Goal: Transaction & Acquisition: Book appointment/travel/reservation

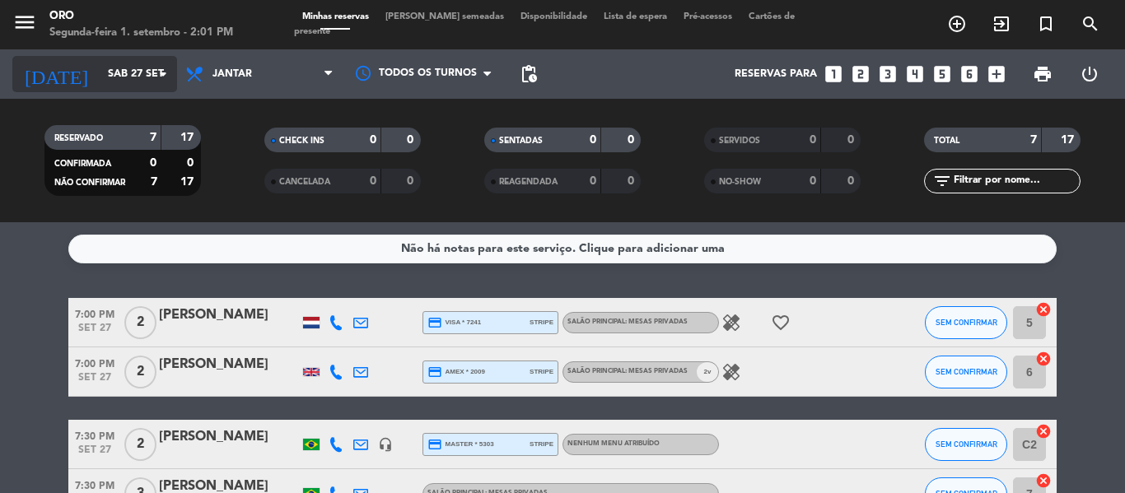
click at [173, 86] on input "Sáb 27 set" at bounding box center [169, 74] width 139 height 28
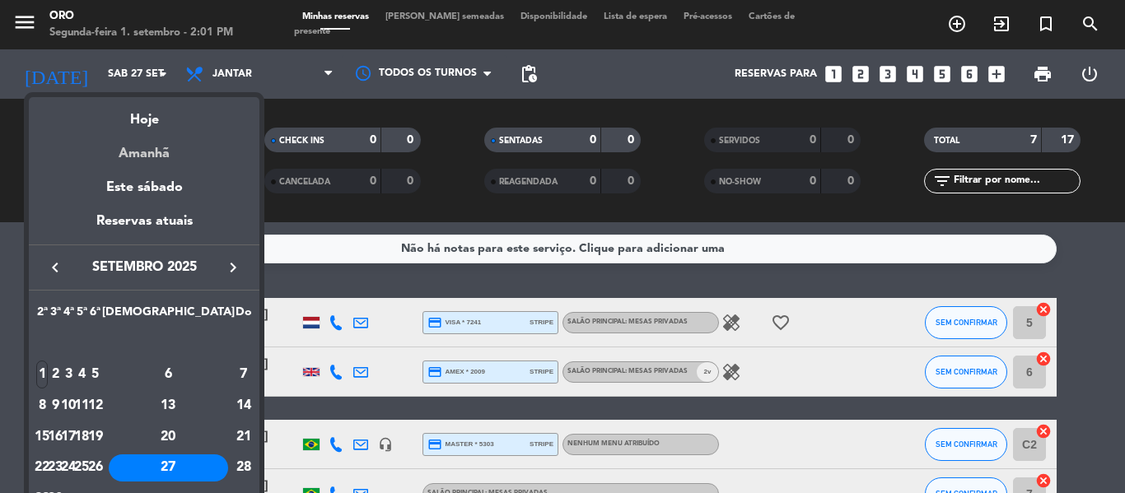
click at [144, 153] on div "Amanhã" at bounding box center [144, 148] width 231 height 34
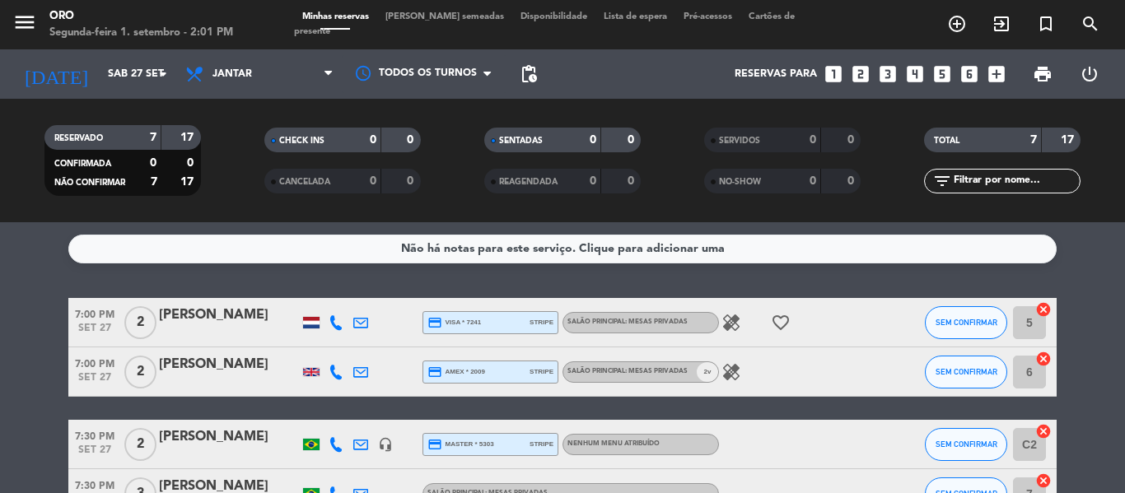
type input "Ter 2 set"
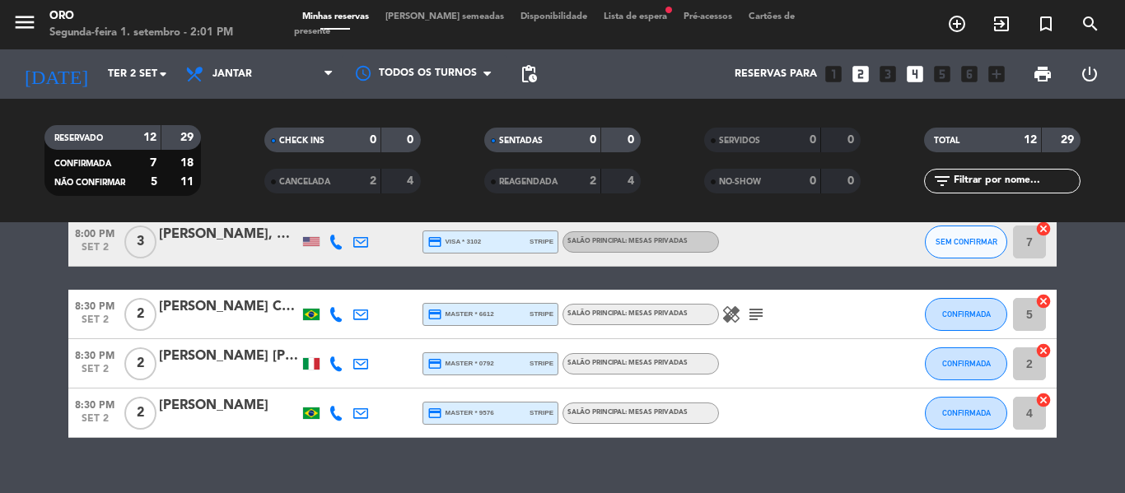
scroll to position [549, 0]
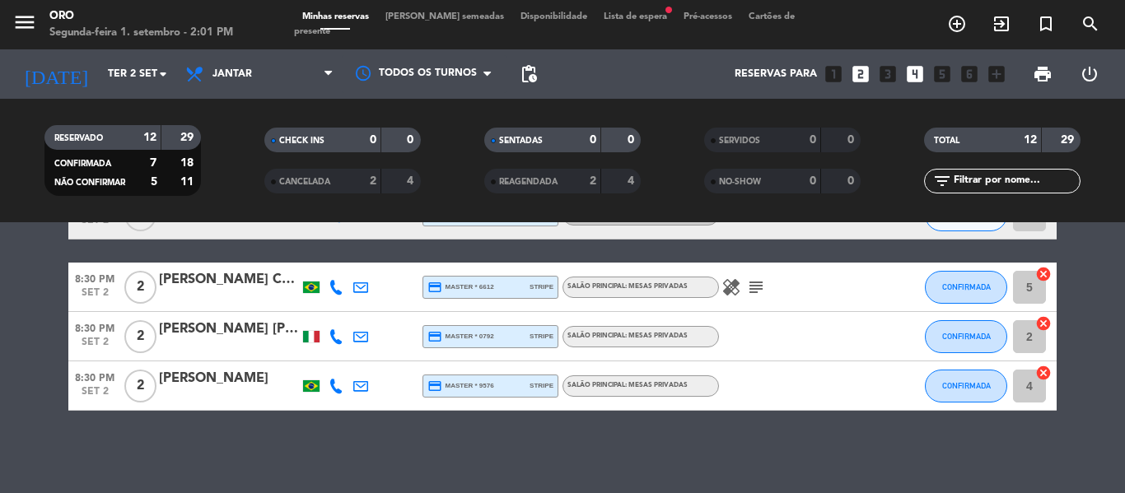
click at [861, 82] on icon "looks_two" at bounding box center [860, 73] width 21 height 21
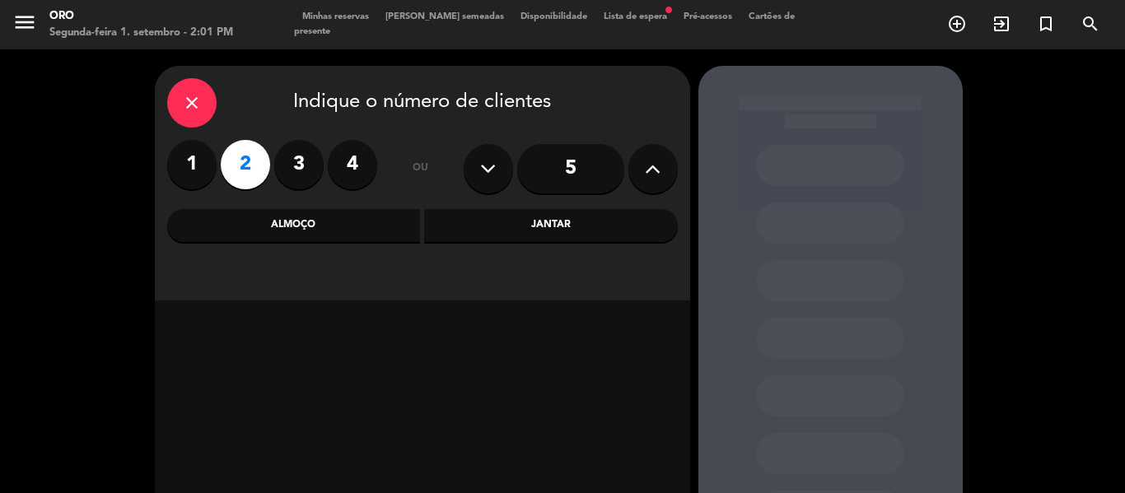
click at [201, 105] on icon "close" at bounding box center [192, 103] width 20 height 20
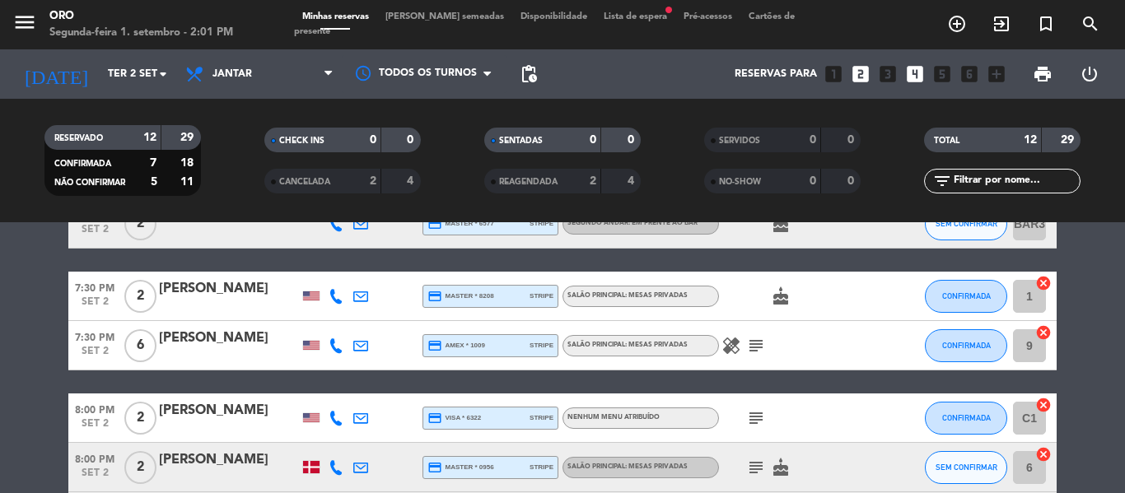
scroll to position [220, 0]
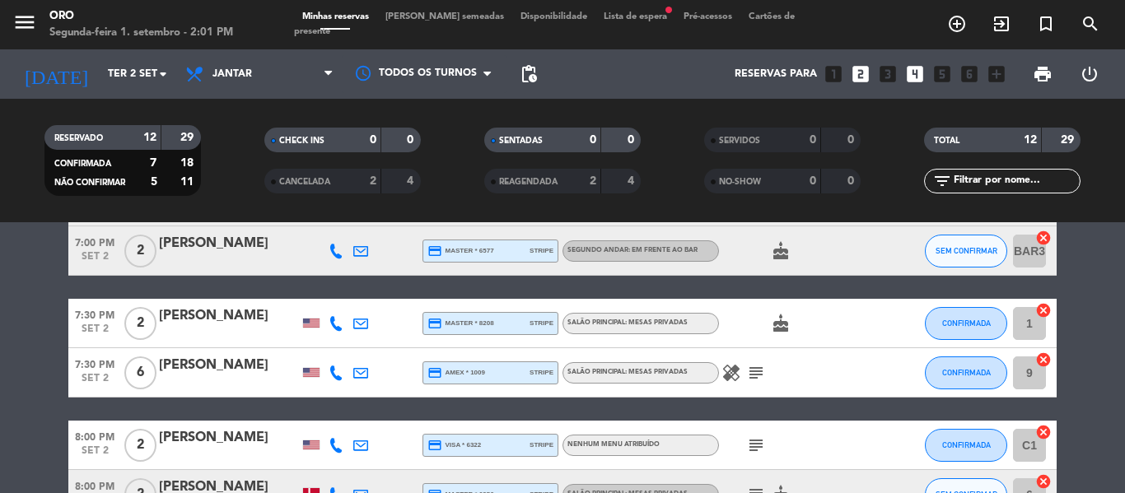
click at [866, 75] on icon "looks_two" at bounding box center [860, 73] width 21 height 21
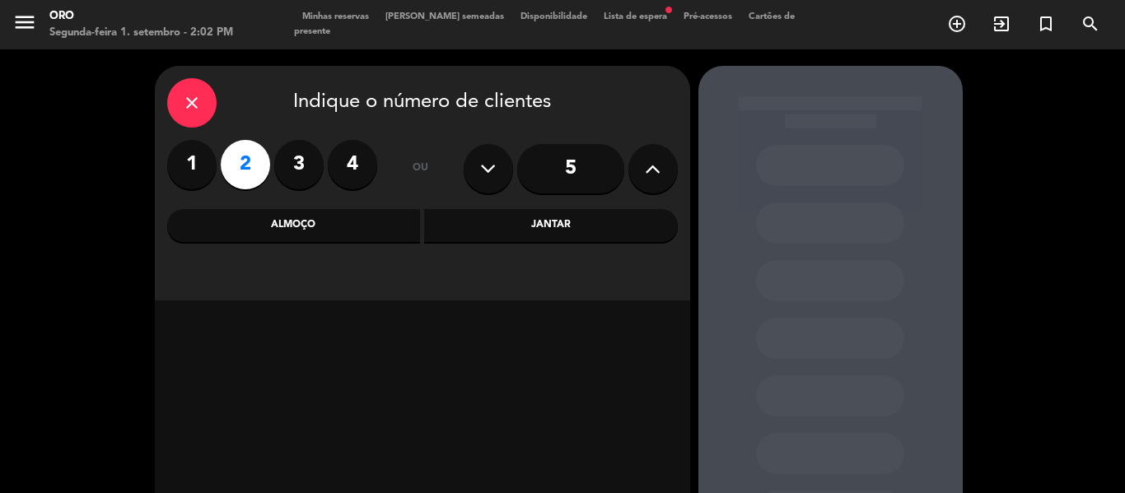
click at [540, 222] on div "Jantar" at bounding box center [551, 225] width 254 height 33
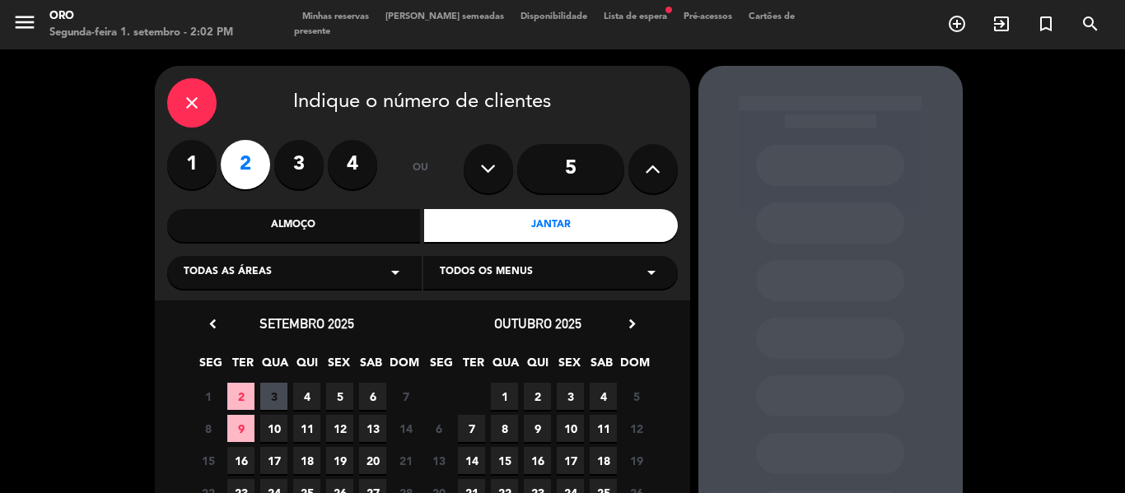
click at [240, 398] on span "2" at bounding box center [240, 396] width 27 height 27
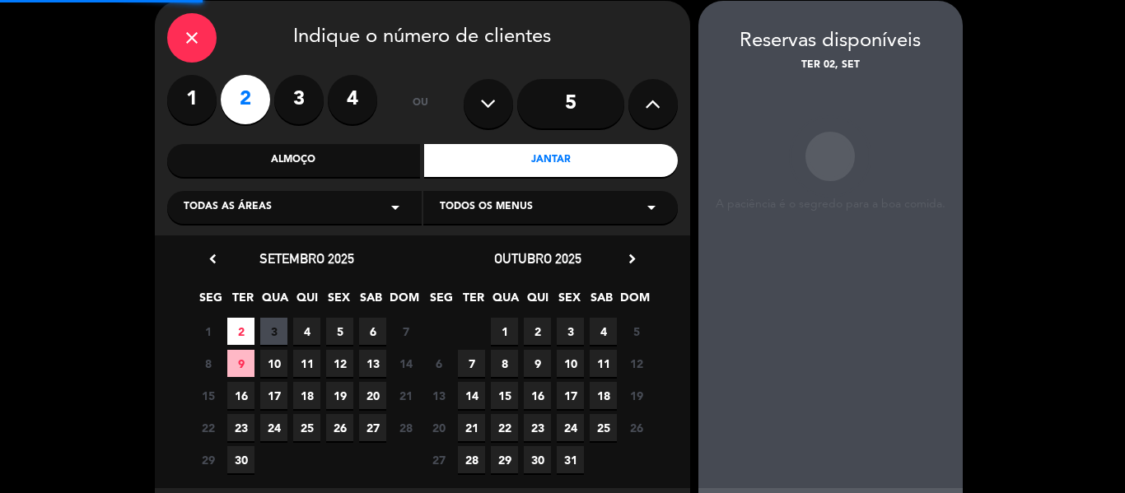
scroll to position [66, 0]
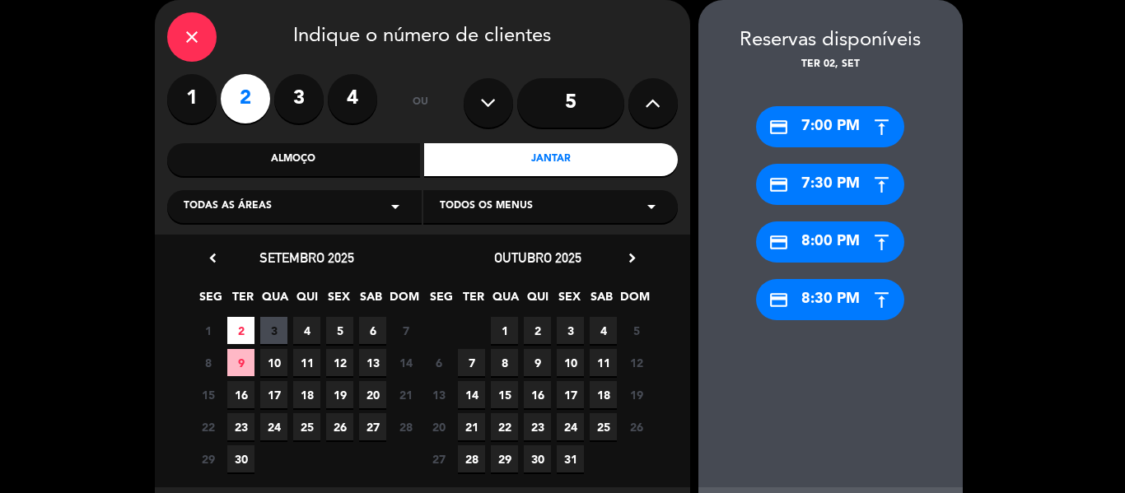
click at [830, 259] on div "credit_card 8:00 PM" at bounding box center [830, 242] width 148 height 41
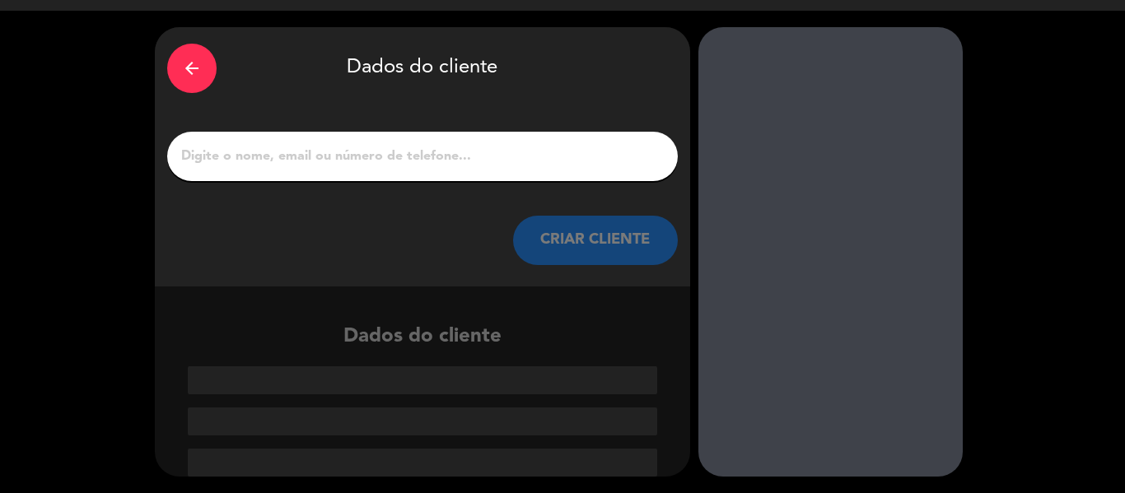
click at [492, 157] on input "1" at bounding box center [423, 156] width 486 height 23
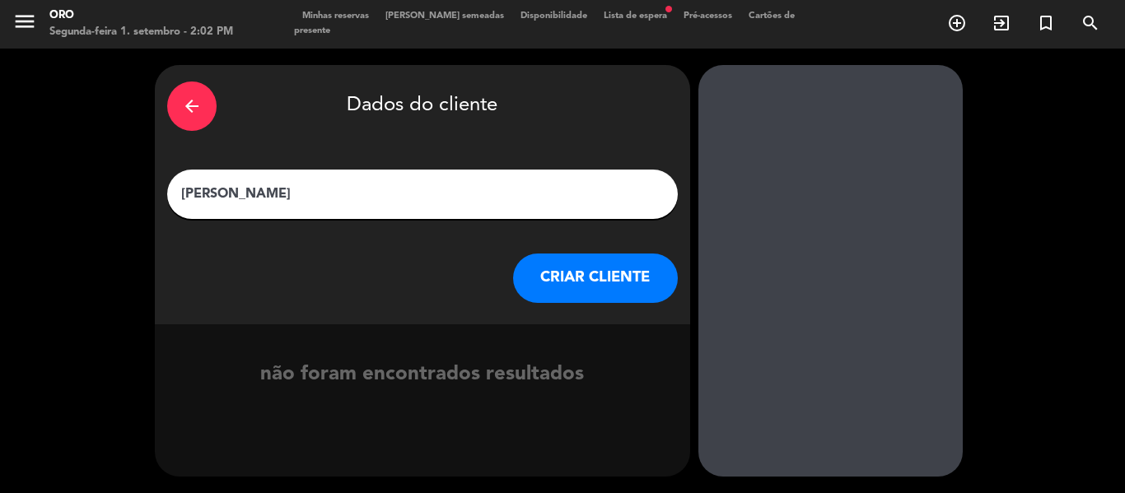
type input "[PERSON_NAME]"
click at [632, 271] on button "CRIAR CLIENTE" at bounding box center [595, 278] width 165 height 49
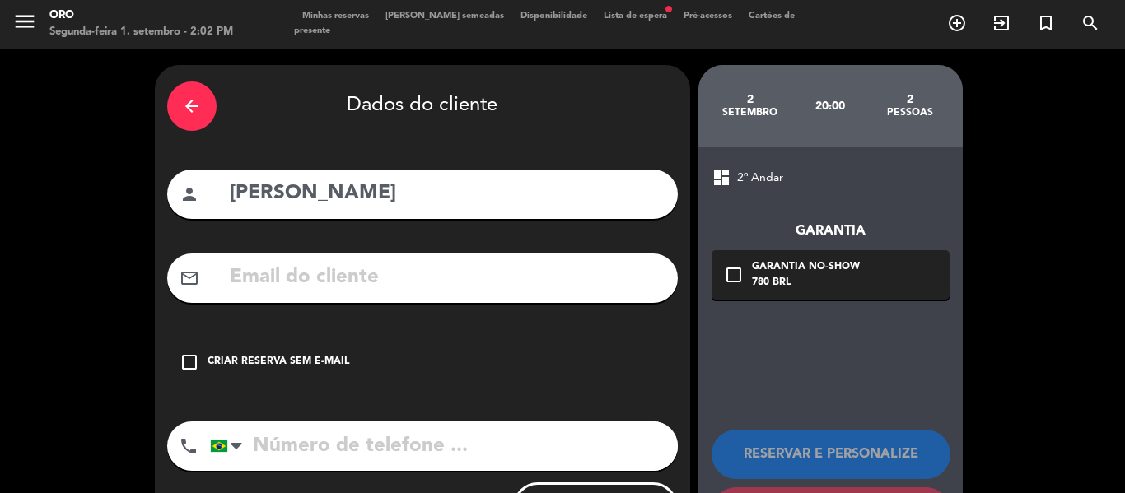
click at [552, 280] on input "text" at bounding box center [446, 278] width 437 height 34
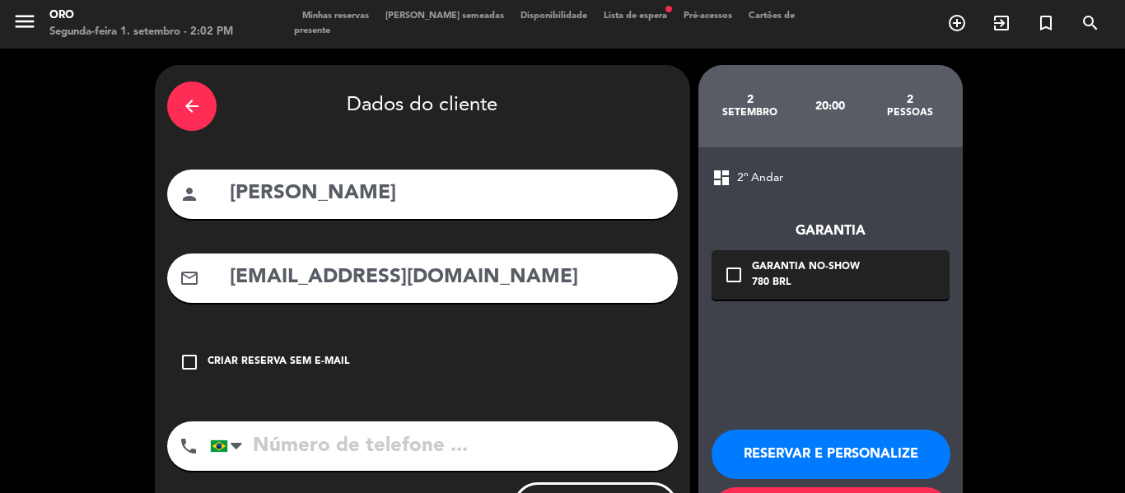
type input "[EMAIL_ADDRESS][DOMAIN_NAME]"
click at [379, 457] on input "tel" at bounding box center [444, 446] width 468 height 49
type input "11990171509"
click at [737, 277] on icon "check_box_outline_blank" at bounding box center [734, 275] width 20 height 20
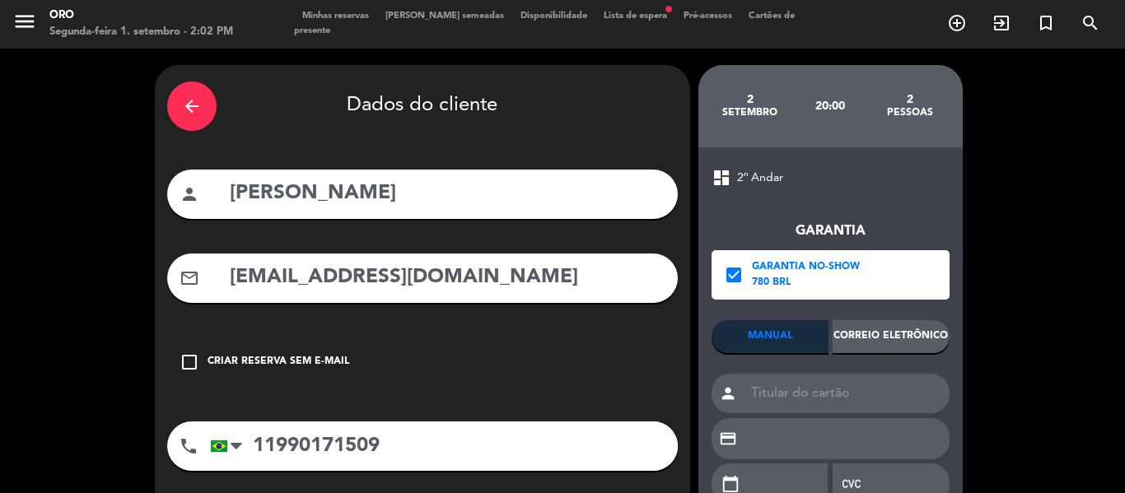
click at [889, 337] on div "Correio eletrônico" at bounding box center [891, 336] width 117 height 33
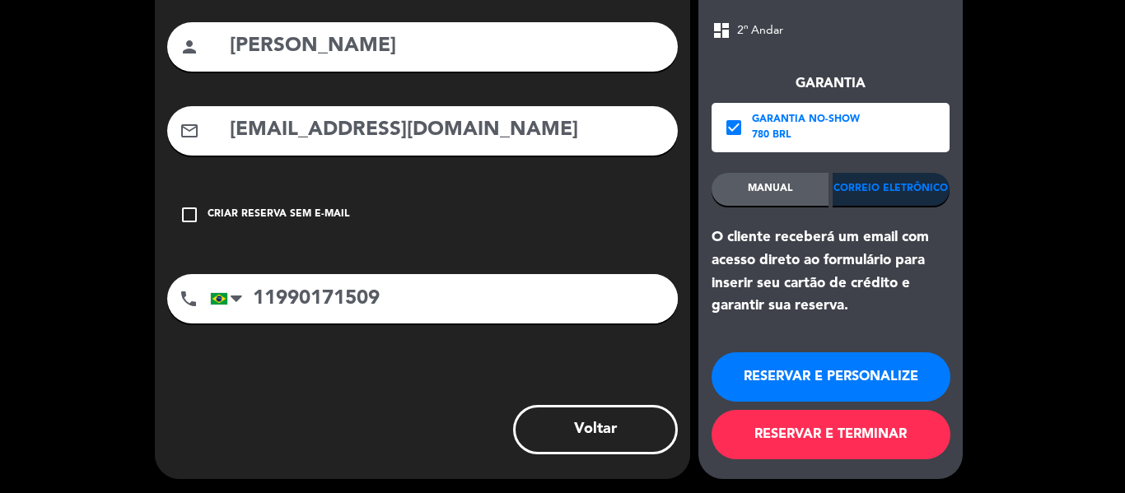
scroll to position [151, 0]
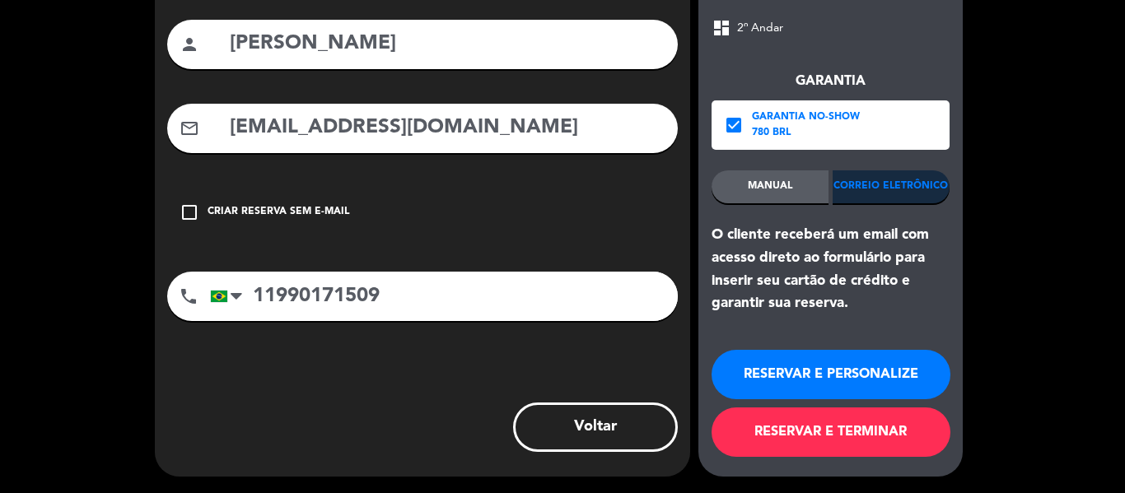
click at [814, 432] on button "RESERVAR E TERMINAR" at bounding box center [831, 432] width 239 height 49
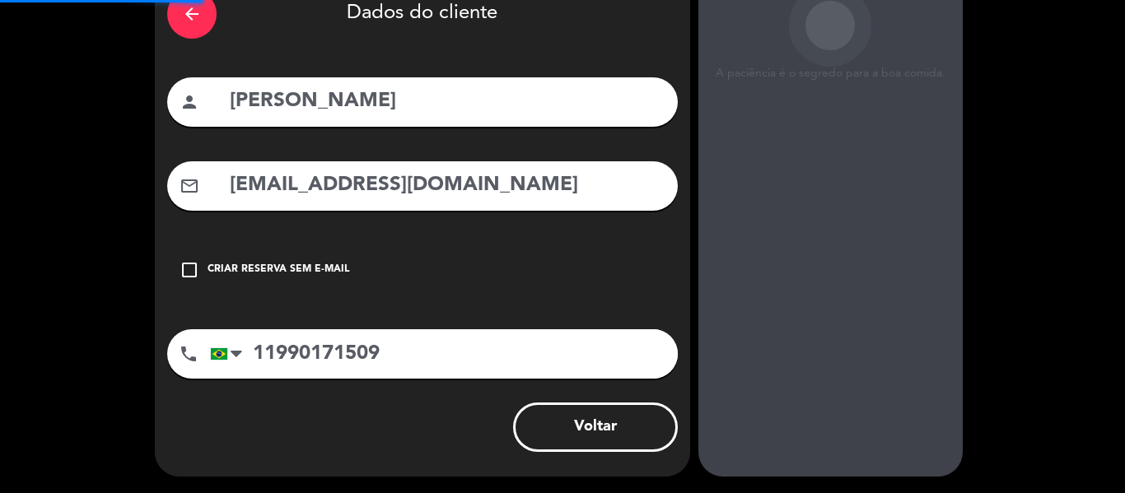
scroll to position [93, 0]
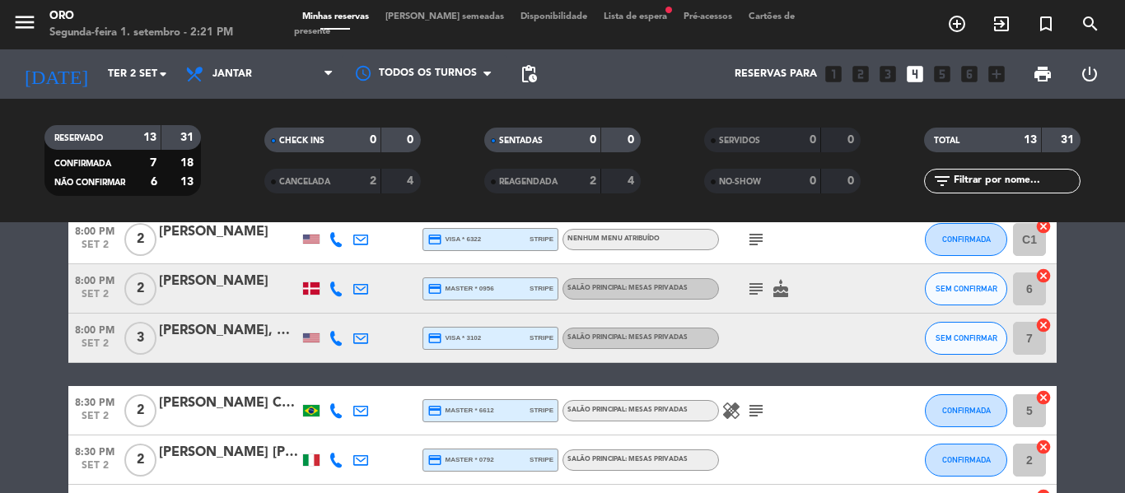
scroll to position [494, 0]
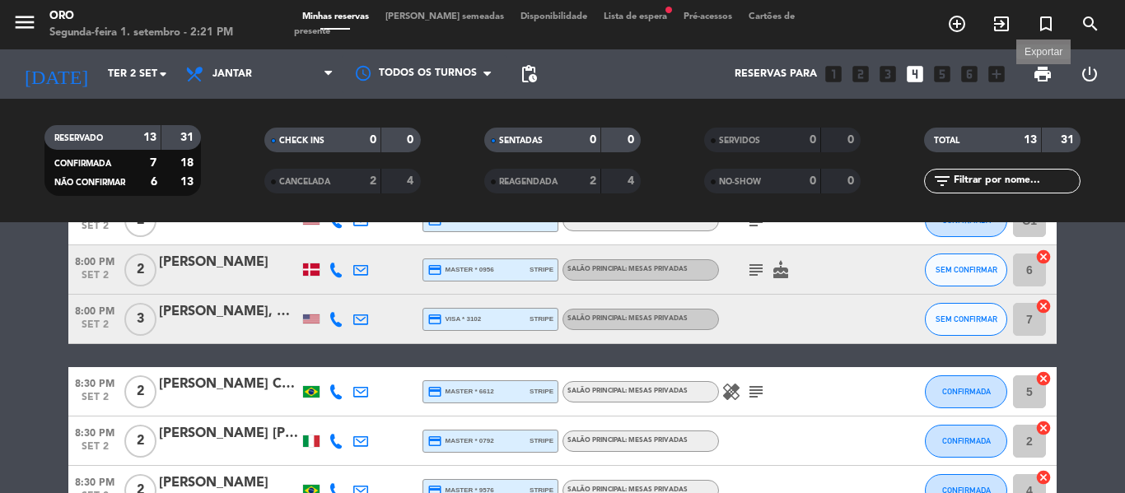
click at [1046, 78] on span "print" at bounding box center [1043, 74] width 20 height 20
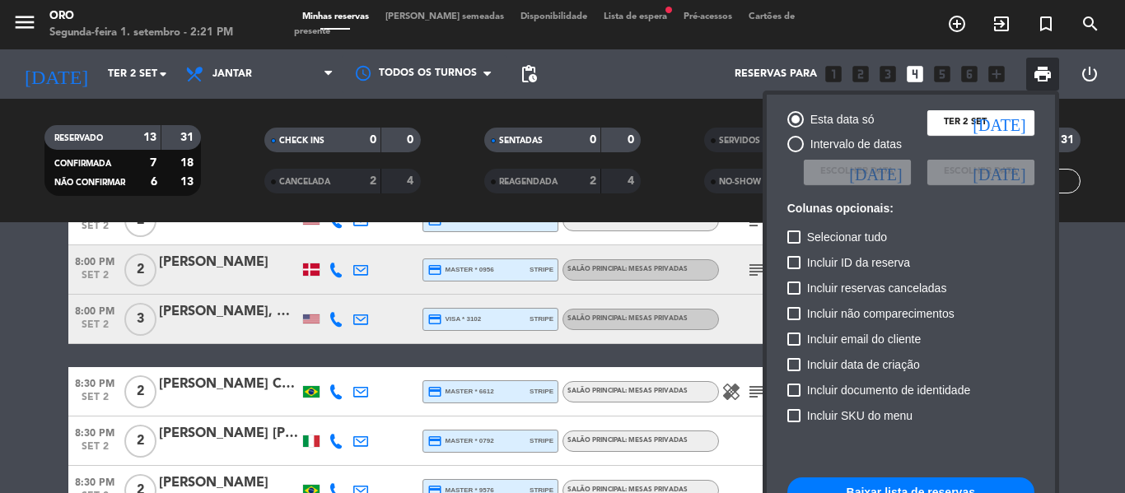
scroll to position [119, 0]
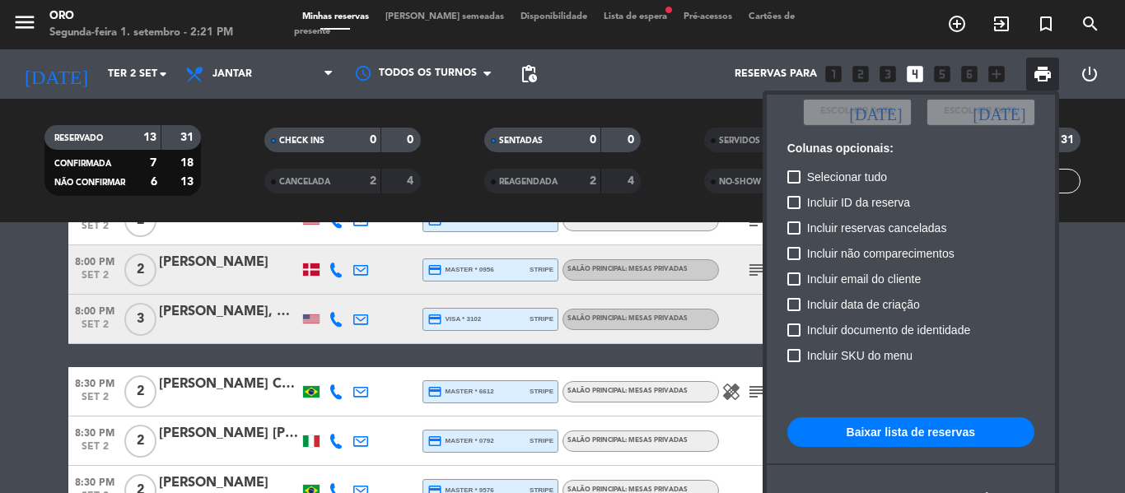
click at [917, 435] on button "Baixar lista de reservas" at bounding box center [910, 433] width 247 height 30
click at [1096, 340] on div at bounding box center [562, 246] width 1125 height 493
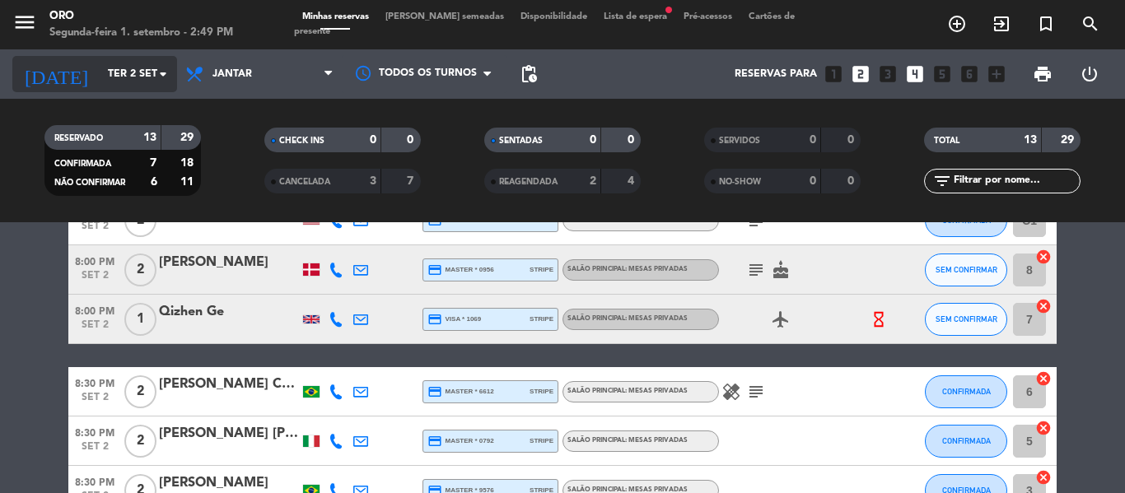
click at [170, 77] on icon "arrow_drop_down" at bounding box center [163, 74] width 20 height 20
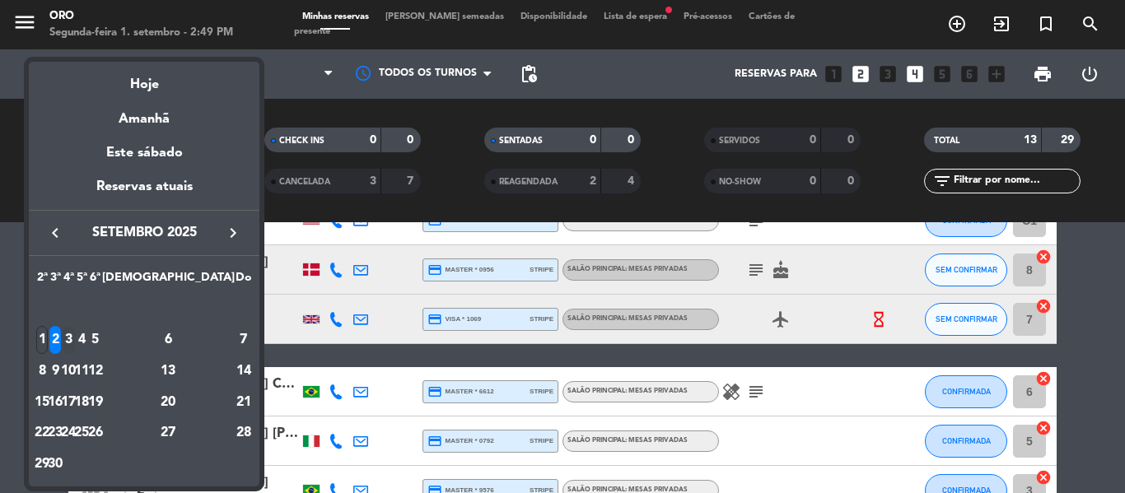
click at [75, 343] on div "3" at bounding box center [69, 340] width 12 height 28
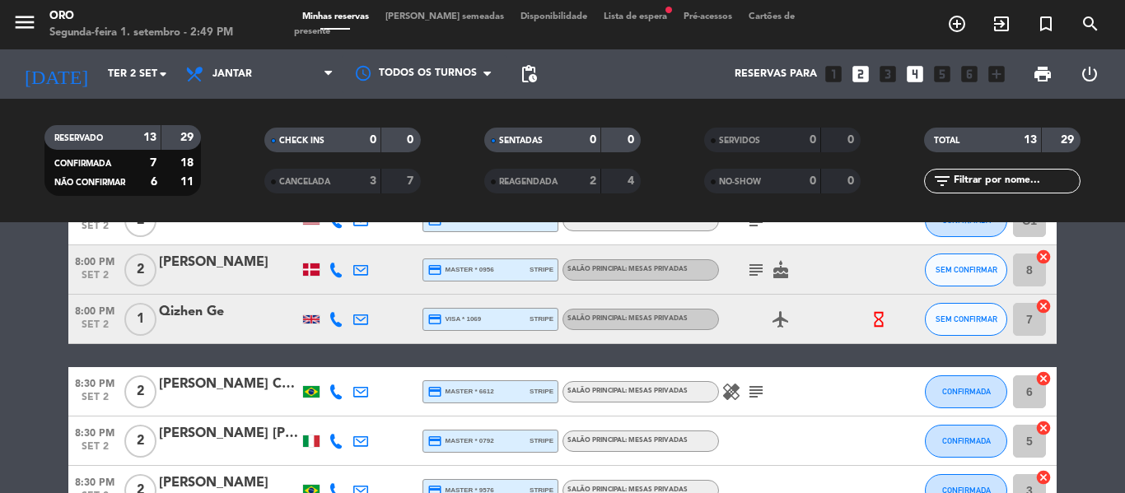
type input "Qua 3 set"
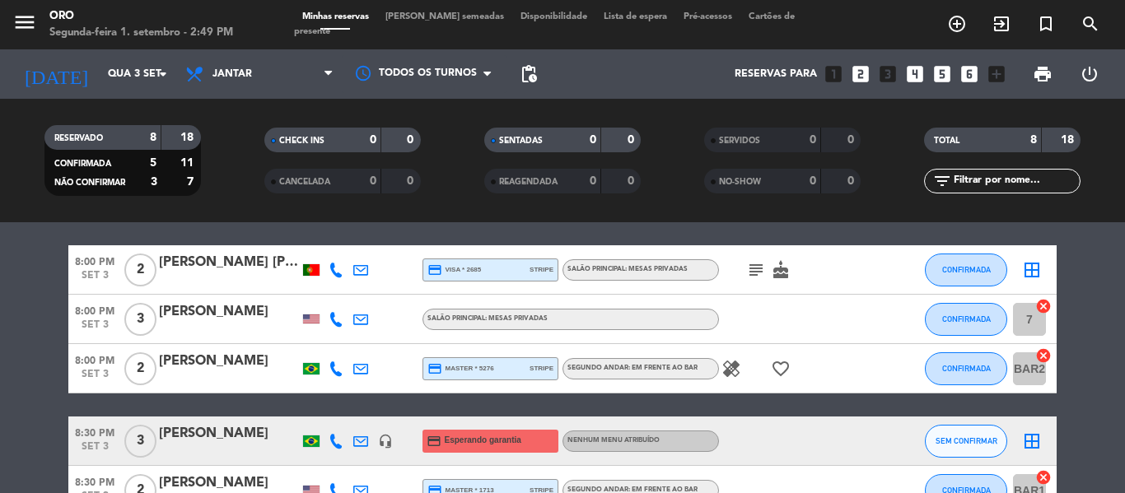
scroll to position [329, 0]
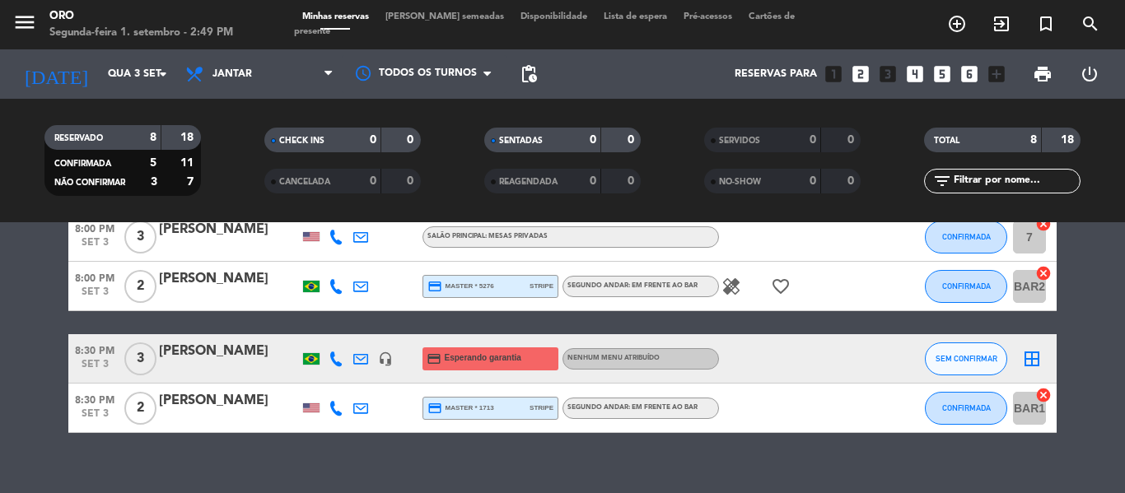
click at [862, 77] on icon "looks_two" at bounding box center [860, 73] width 21 height 21
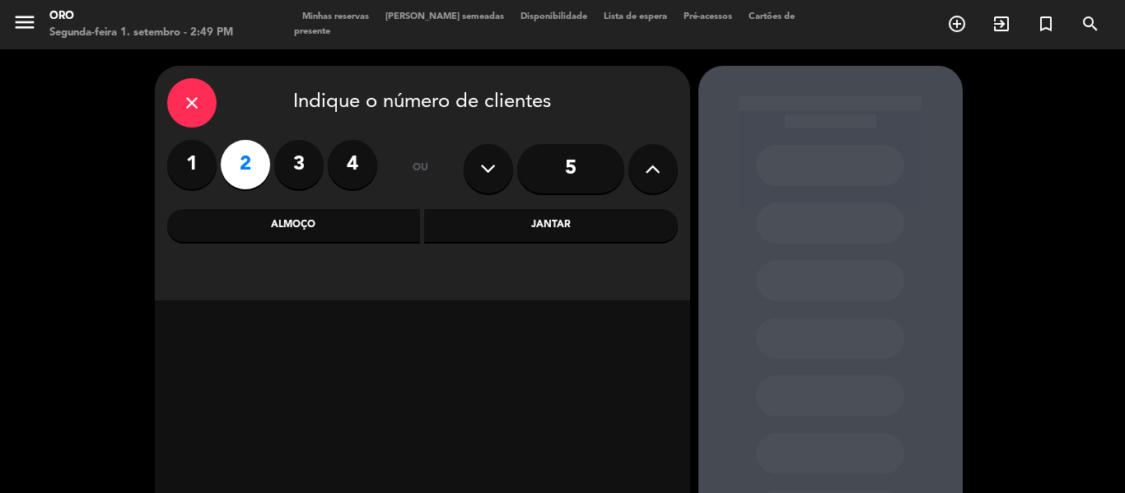
click at [587, 225] on div "Jantar" at bounding box center [551, 225] width 254 height 33
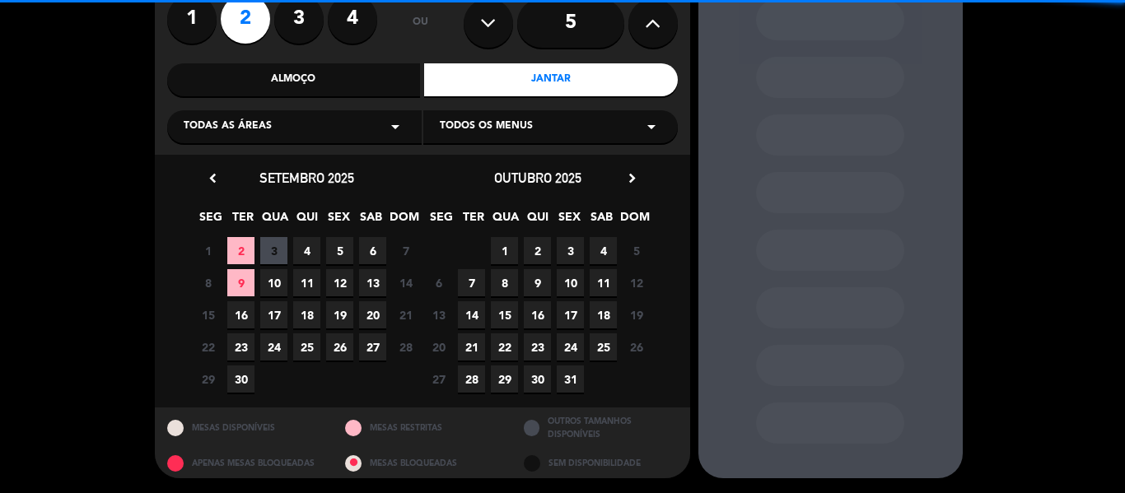
scroll to position [147, 0]
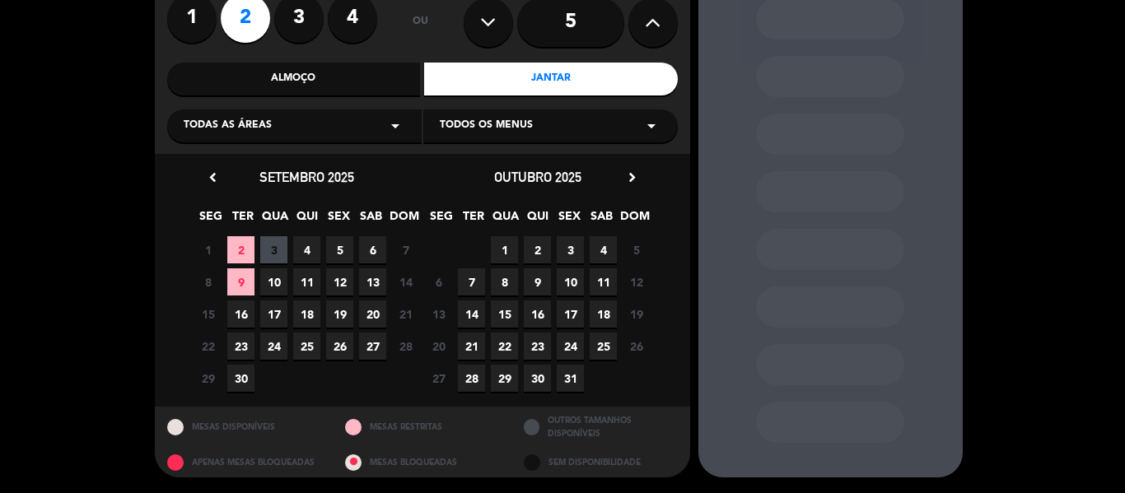
click at [282, 249] on span "3" at bounding box center [273, 249] width 27 height 27
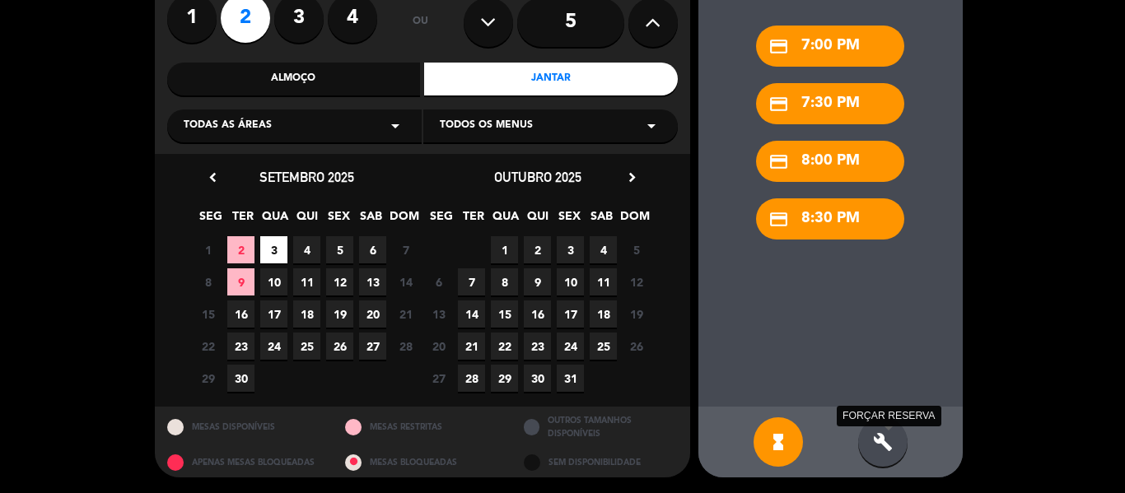
click at [890, 447] on icon "build" at bounding box center [883, 442] width 20 height 20
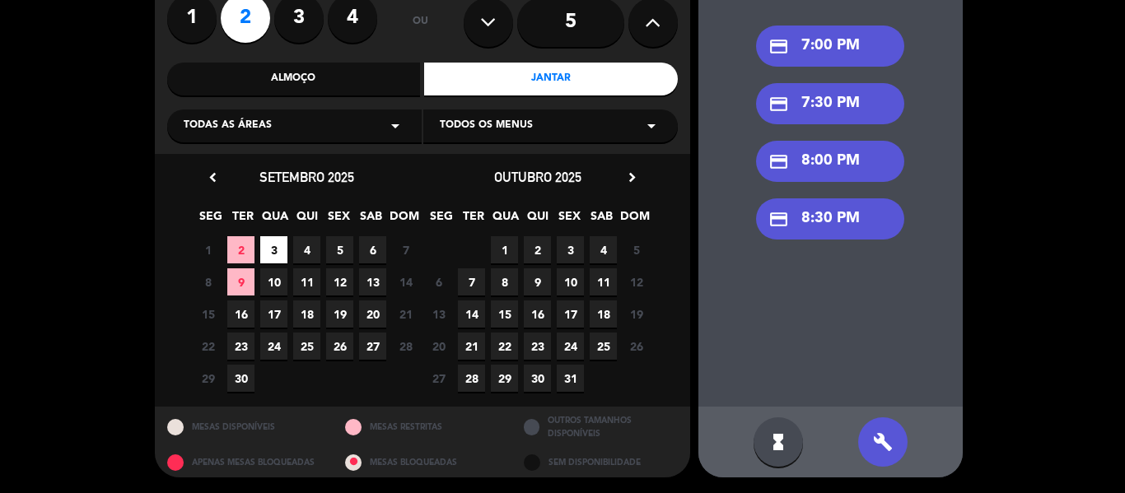
click at [843, 159] on div "credit_card 8:00 PM" at bounding box center [830, 161] width 148 height 41
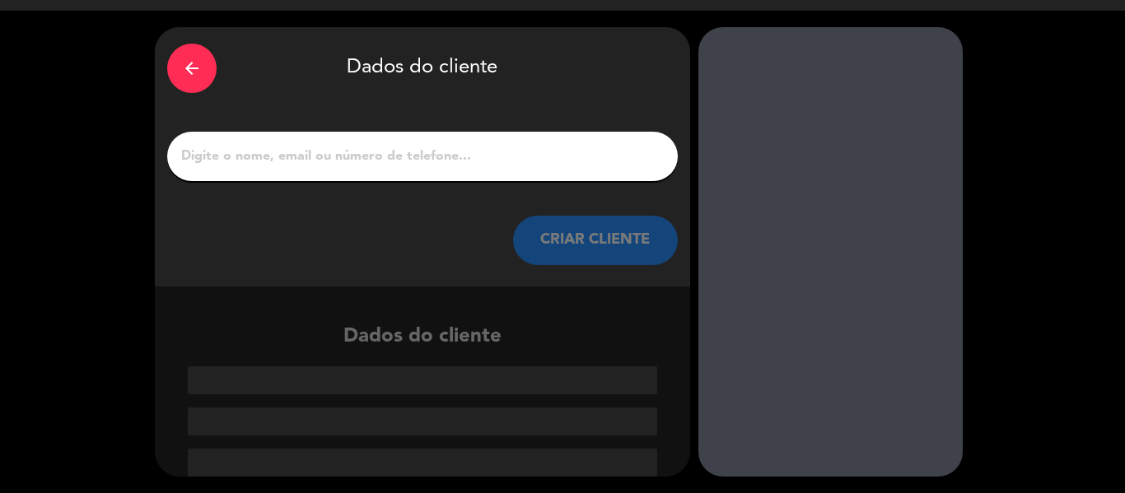
click at [443, 152] on input "1" at bounding box center [423, 156] width 486 height 23
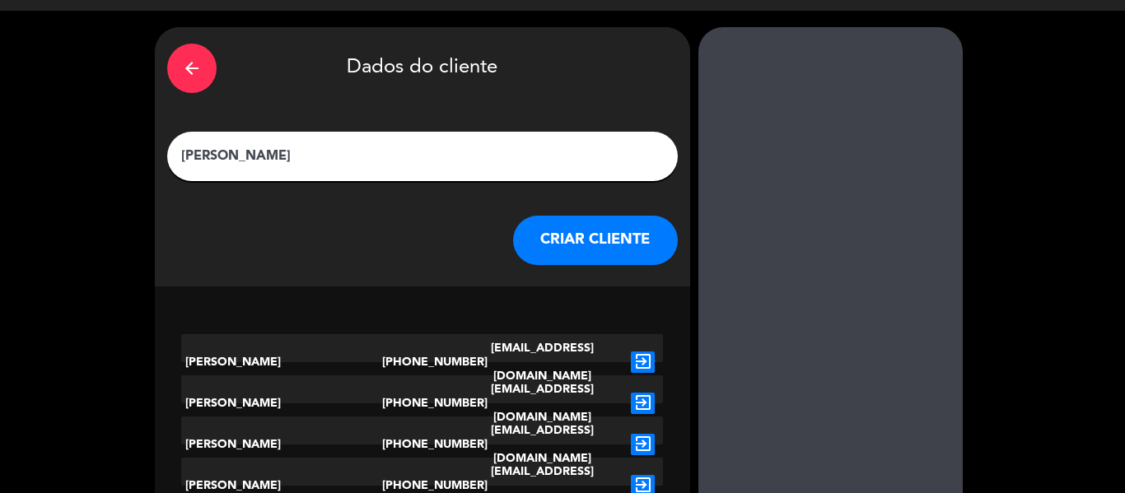
scroll to position [1, 0]
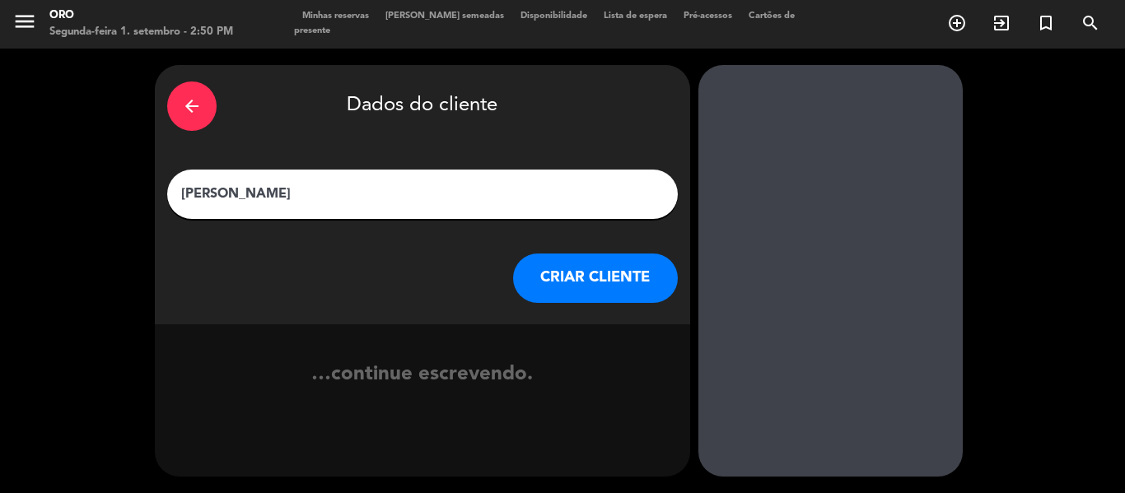
type input "[PERSON_NAME]"
click at [597, 279] on button "CRIAR CLIENTE" at bounding box center [595, 278] width 165 height 49
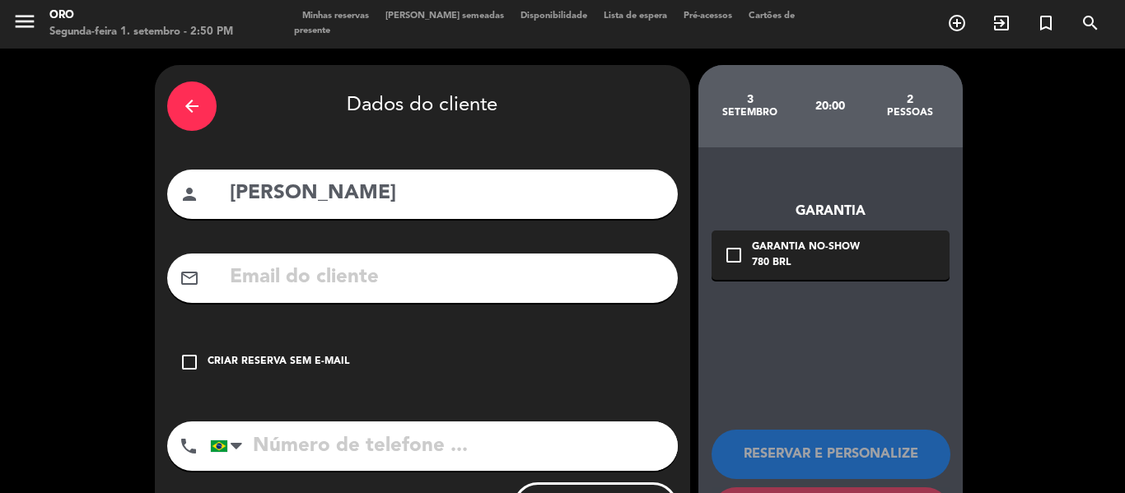
click at [399, 282] on input "text" at bounding box center [446, 278] width 437 height 34
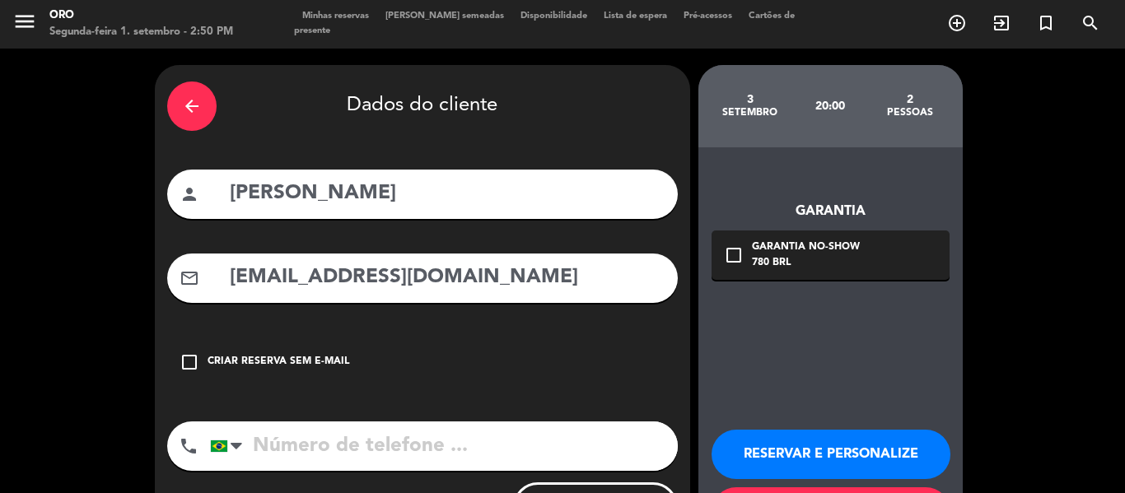
type input "[EMAIL_ADDRESS][DOMAIN_NAME]"
click at [277, 454] on input "tel" at bounding box center [444, 446] width 468 height 49
type input "49999002020"
click at [735, 255] on icon "check_box_outline_blank" at bounding box center [734, 255] width 20 height 20
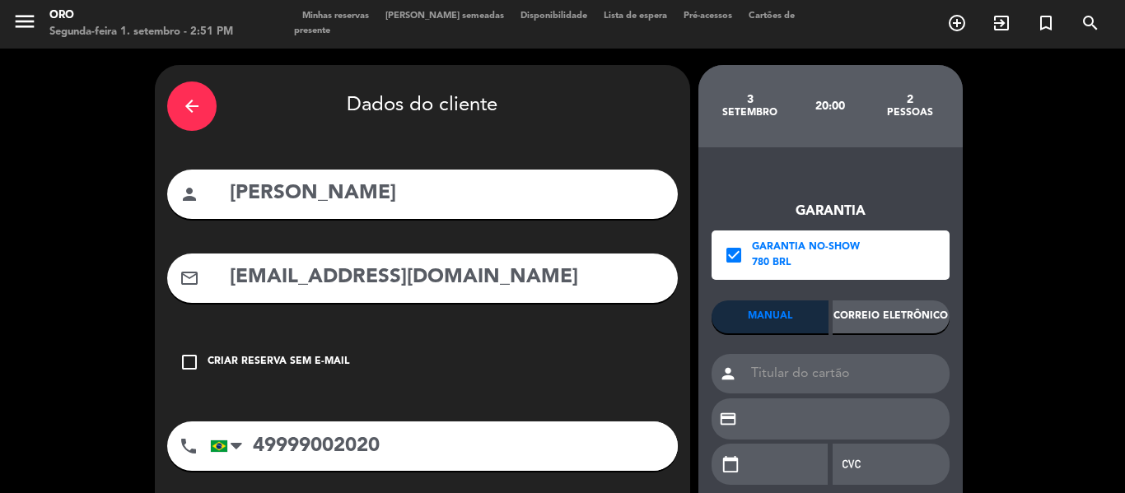
click at [892, 310] on div "Correio eletrônico" at bounding box center [891, 317] width 117 height 33
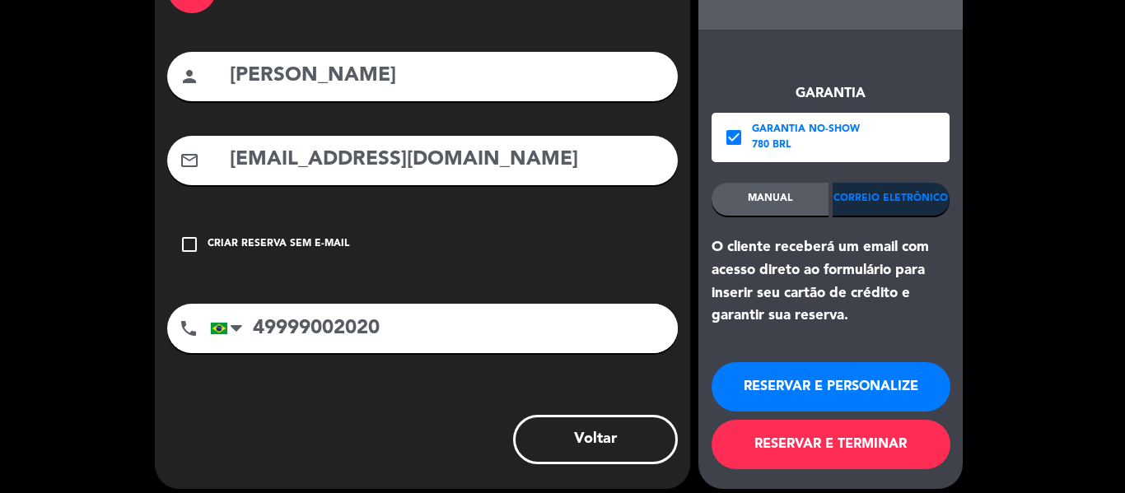
scroll to position [131, 0]
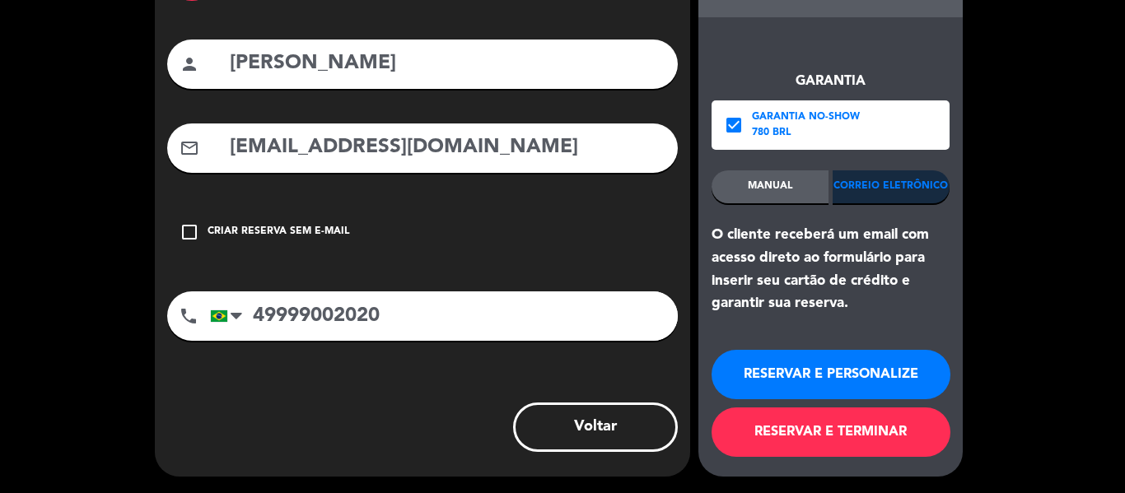
click at [887, 372] on button "RESERVAR E PERSONALIZE" at bounding box center [831, 374] width 239 height 49
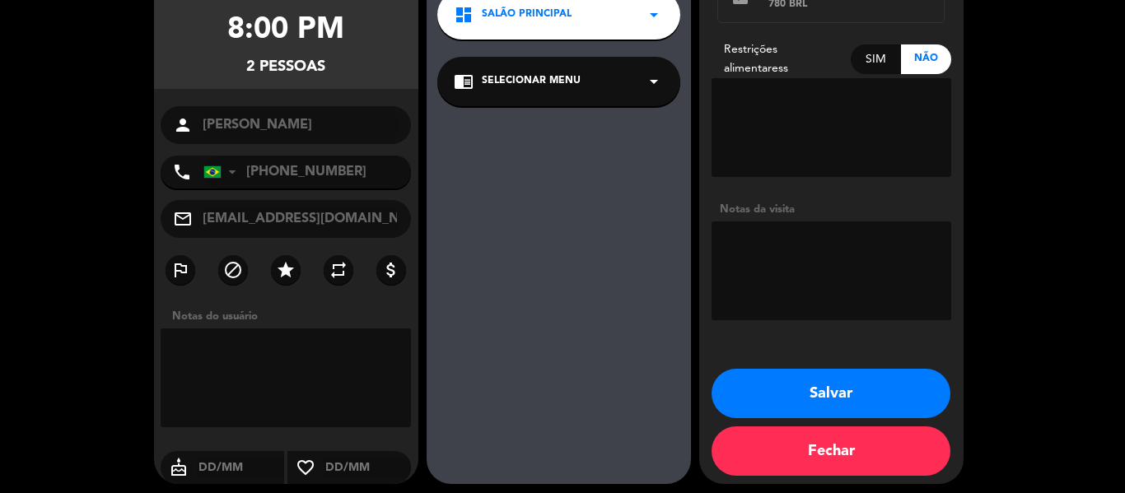
scroll to position [166, 0]
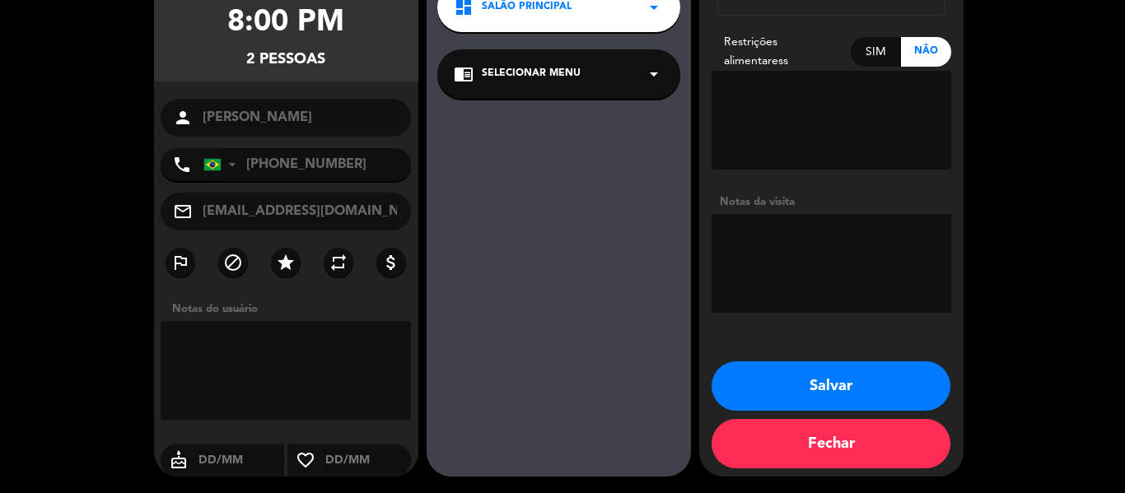
click at [867, 382] on button "Salvar" at bounding box center [831, 386] width 239 height 49
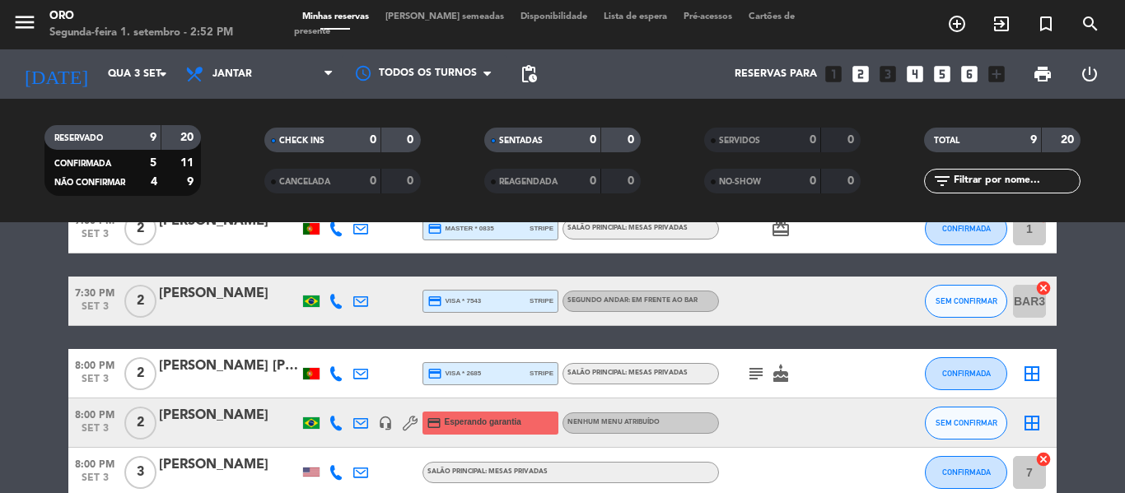
scroll to position [165, 0]
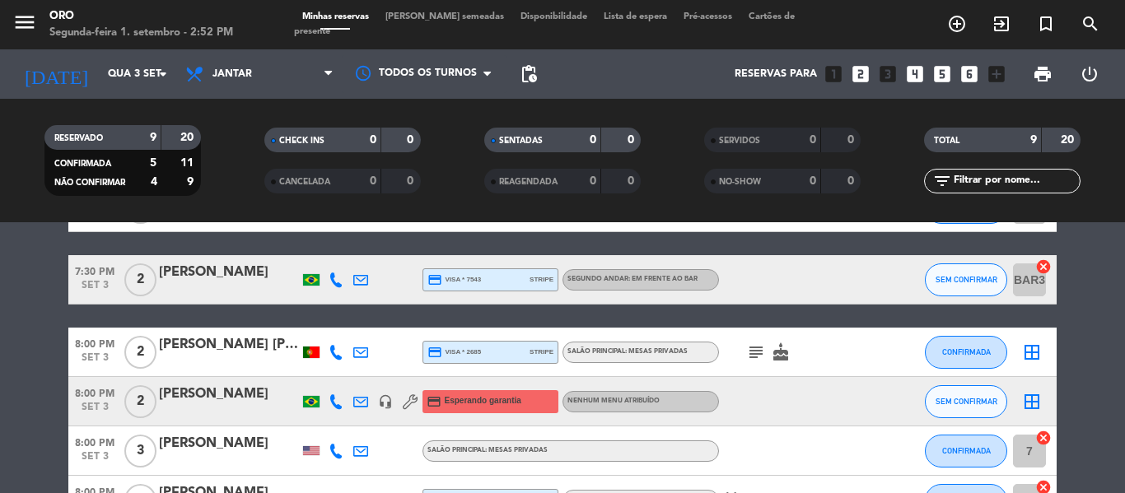
click at [212, 394] on div "[PERSON_NAME]" at bounding box center [229, 394] width 140 height 21
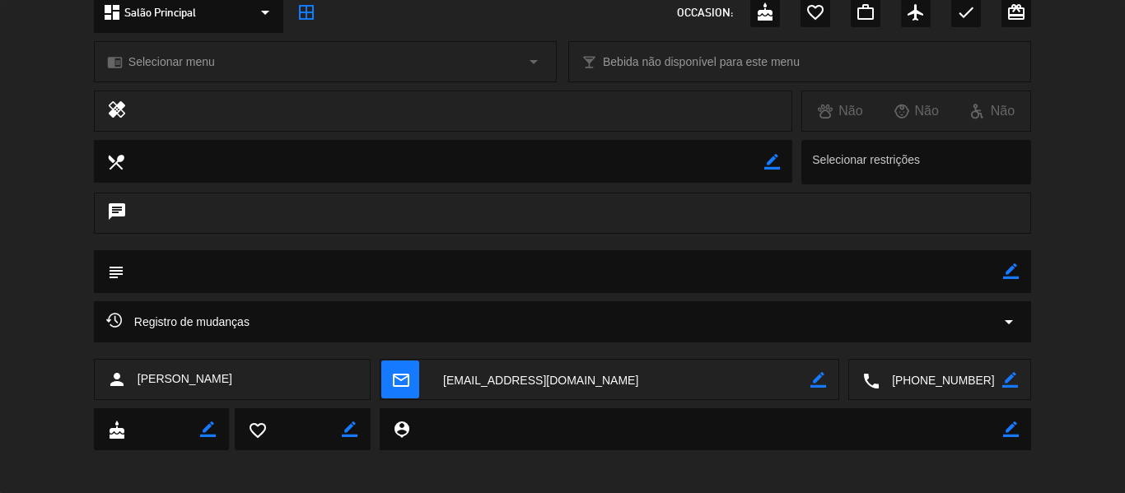
scroll to position [212, 0]
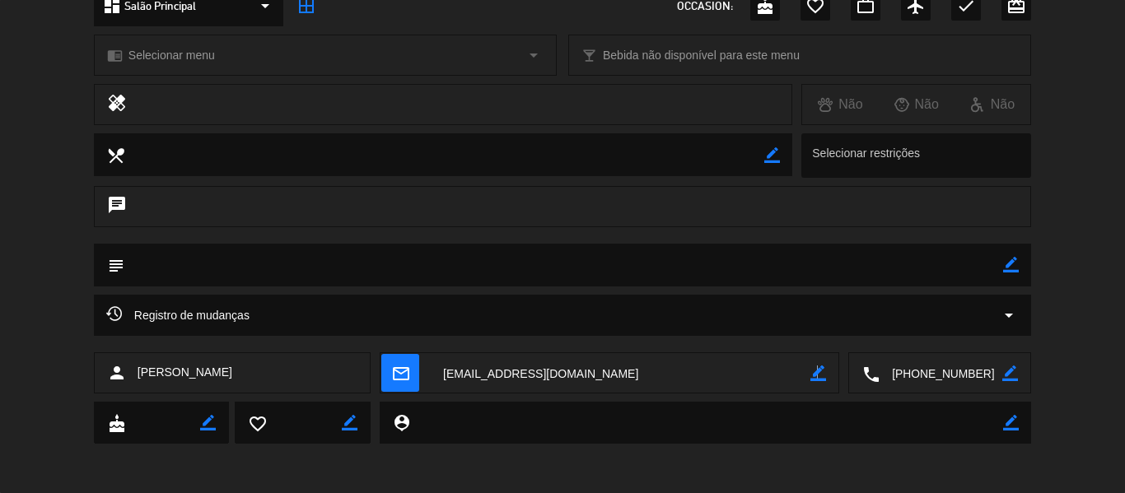
click at [817, 373] on icon "border_color" at bounding box center [818, 374] width 16 height 16
type textarea "m"
click at [492, 370] on textarea at bounding box center [621, 373] width 380 height 41
type textarea "[PERSON_NAME][EMAIL_ADDRESS][DOMAIN_NAME]"
click at [817, 377] on icon at bounding box center [818, 374] width 16 height 16
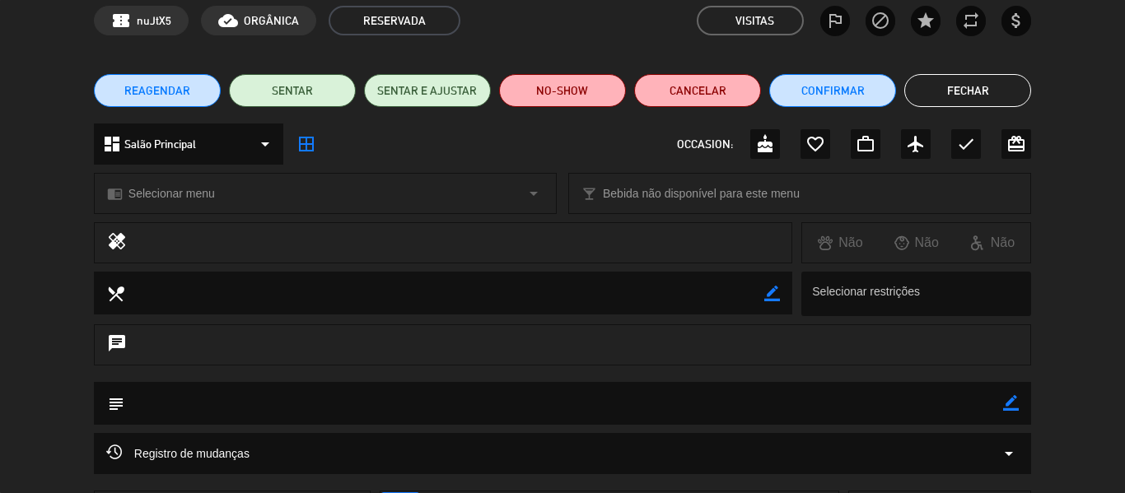
scroll to position [0, 0]
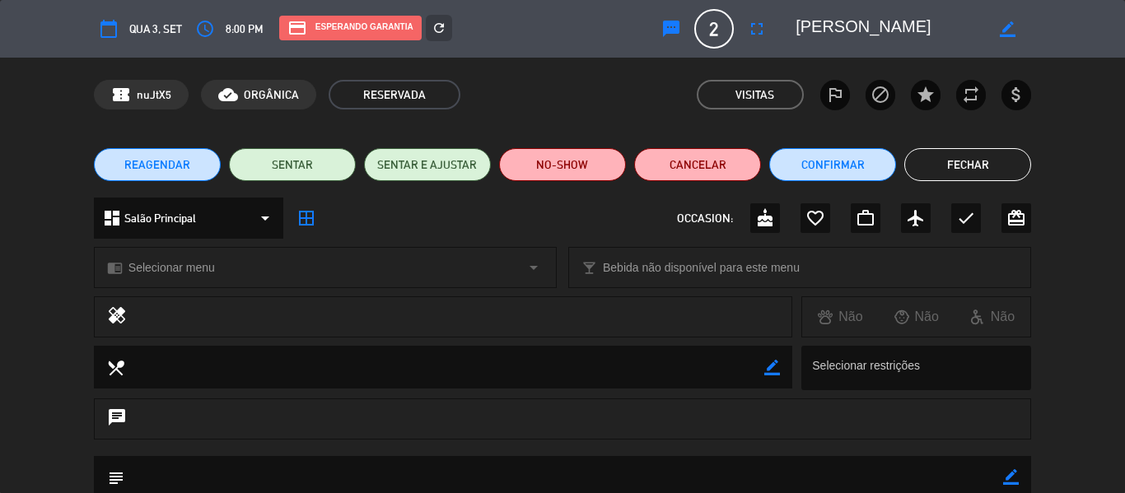
click at [1012, 27] on icon "border_color" at bounding box center [1008, 29] width 16 height 16
click at [879, 30] on textarea at bounding box center [890, 29] width 189 height 30
type textarea "[PERSON_NAME]"
click at [1004, 24] on icon at bounding box center [1008, 29] width 16 height 16
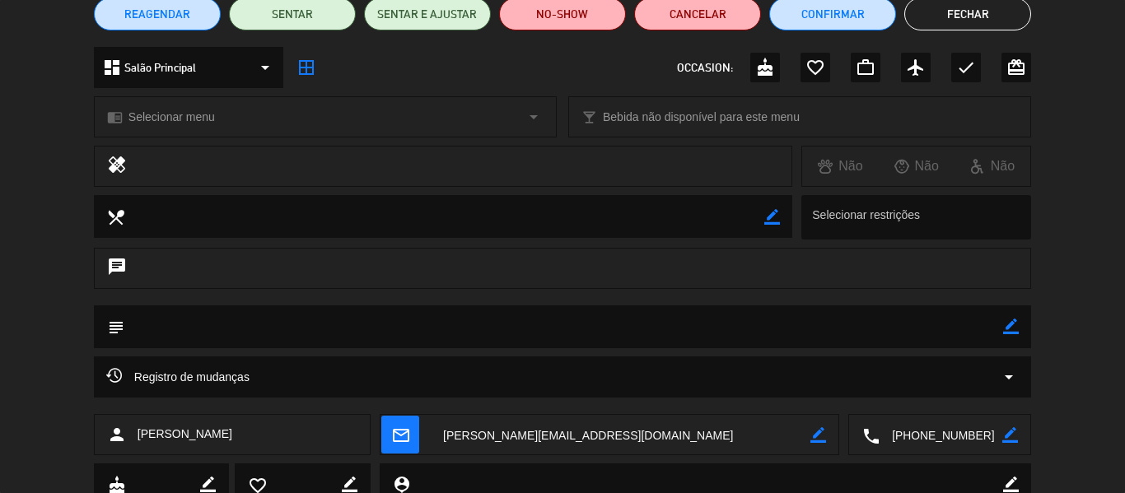
scroll to position [48, 0]
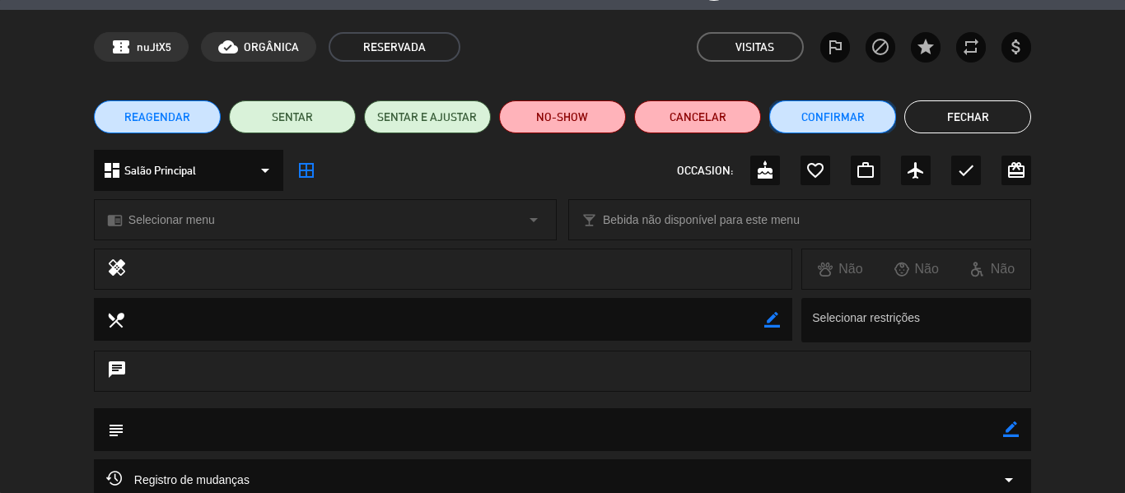
click at [859, 113] on button "Confirmar" at bounding box center [832, 116] width 127 height 33
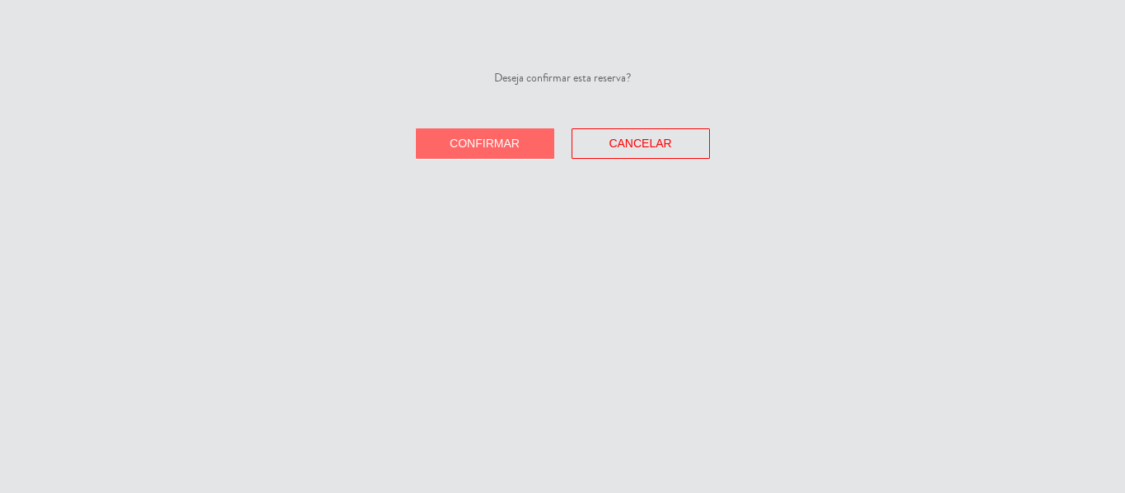
click at [513, 146] on span "Confirmar" at bounding box center [485, 143] width 70 height 13
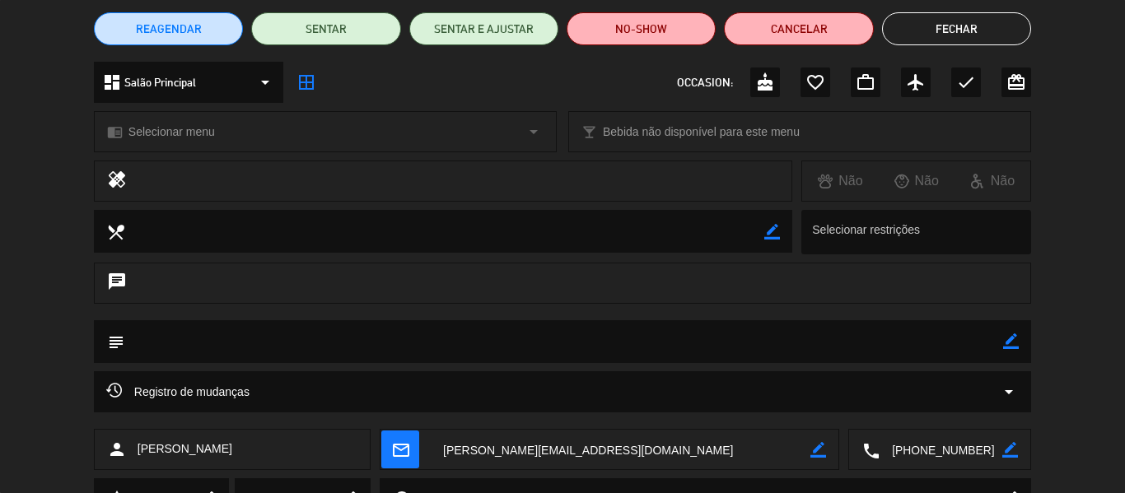
scroll to position [165, 0]
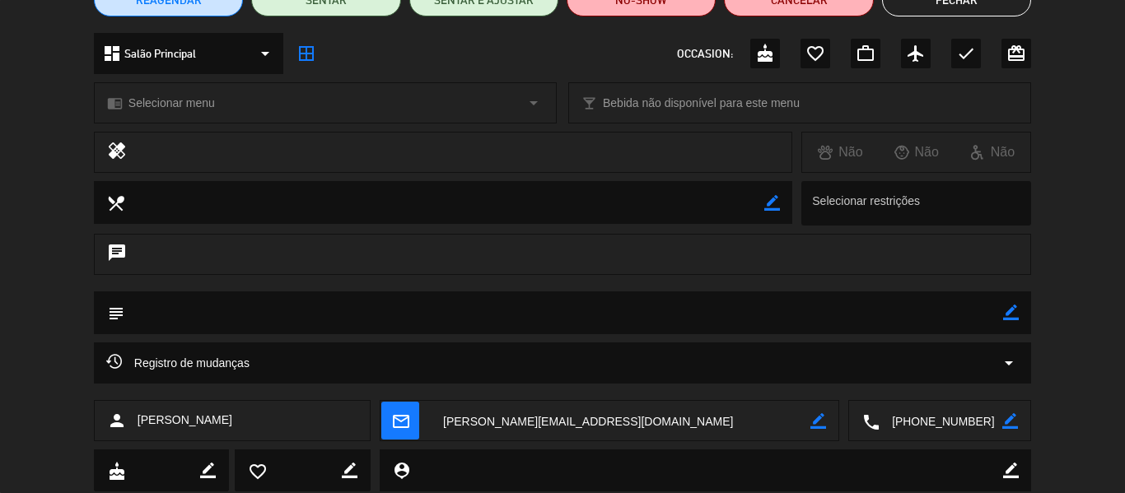
click at [1011, 314] on icon "border_color" at bounding box center [1011, 313] width 16 height 16
click at [942, 307] on textarea at bounding box center [563, 313] width 879 height 42
click at [151, 314] on textarea at bounding box center [563, 313] width 879 height 42
type textarea "técnico do Botafogo. [GEOGRAPHIC_DATA]"
click at [1013, 306] on icon at bounding box center [1011, 313] width 16 height 16
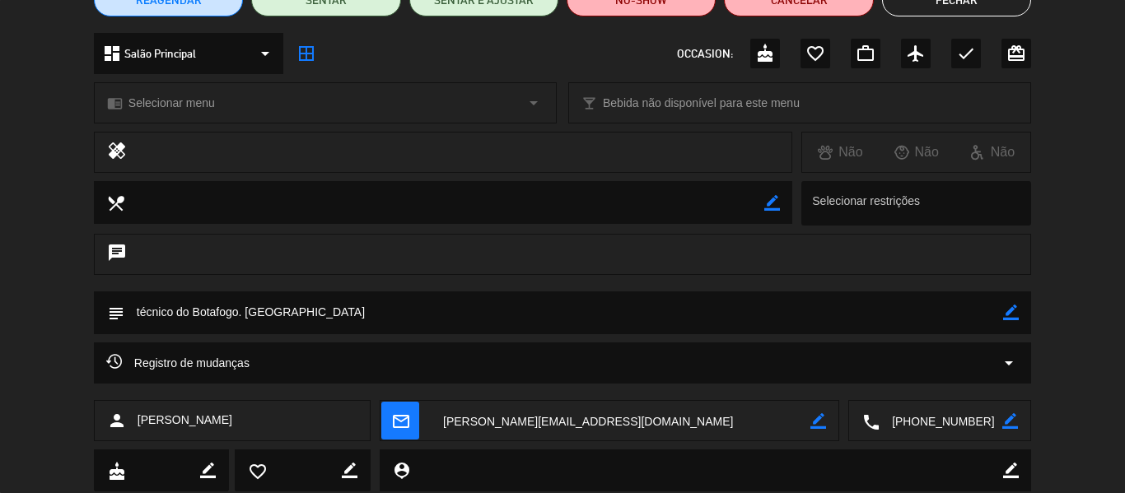
click at [971, 10] on button "Fechar" at bounding box center [956, 0] width 149 height 33
